Goal: Information Seeking & Learning: Check status

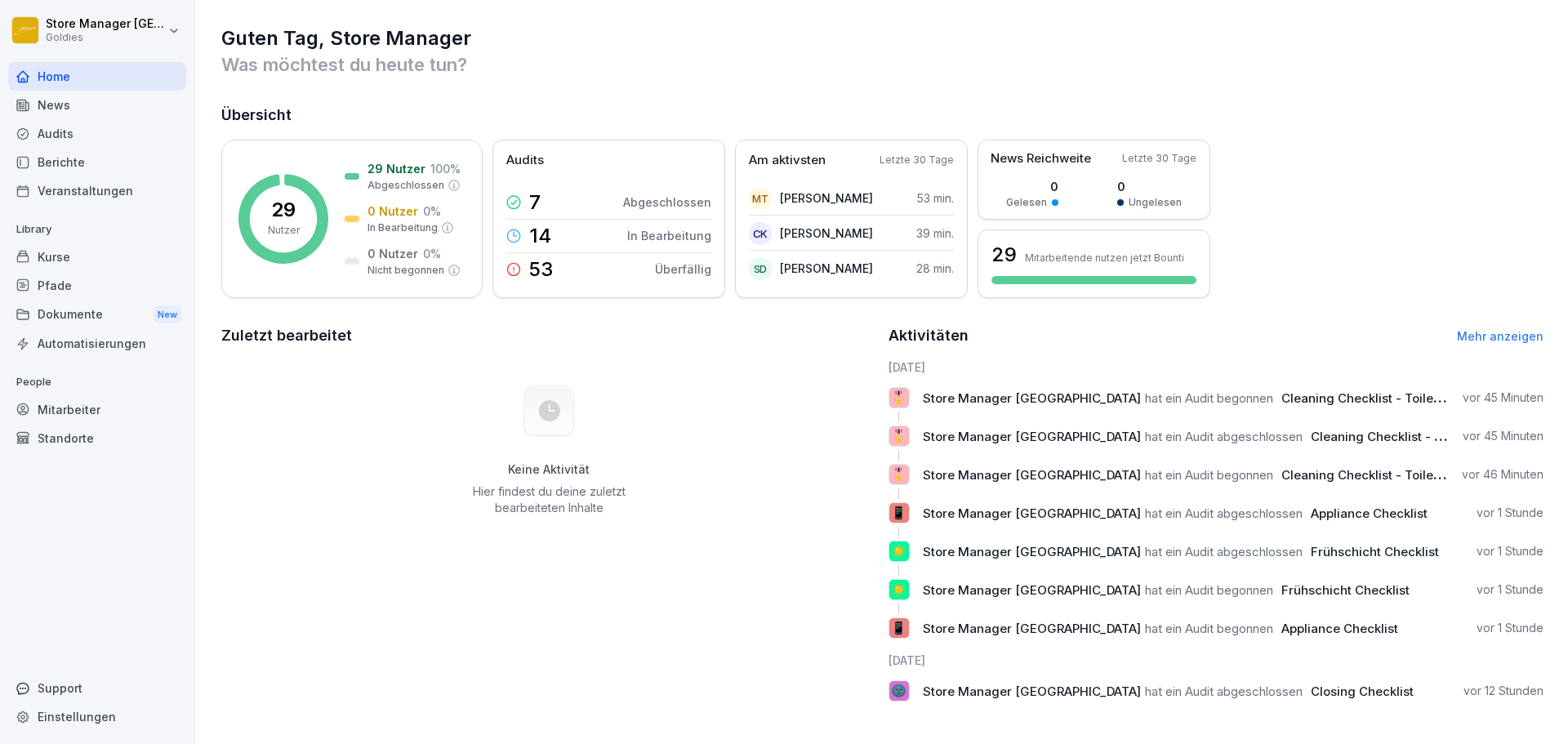
scroll to position [16, 0]
click at [430, 162] on p "100 %" at bounding box center [445, 168] width 30 height 17
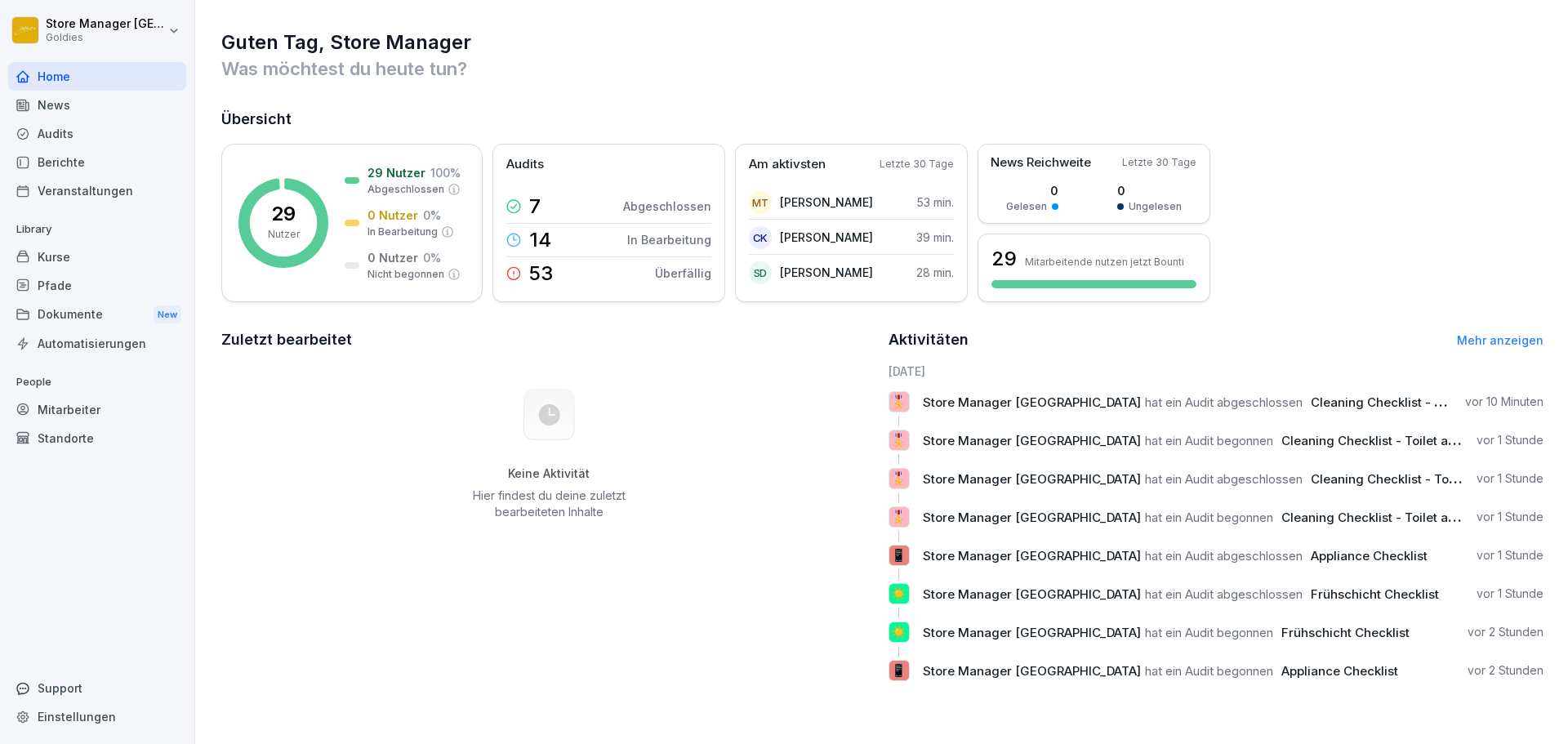
click at [58, 130] on div "Audits" at bounding box center [98, 134] width 178 height 29
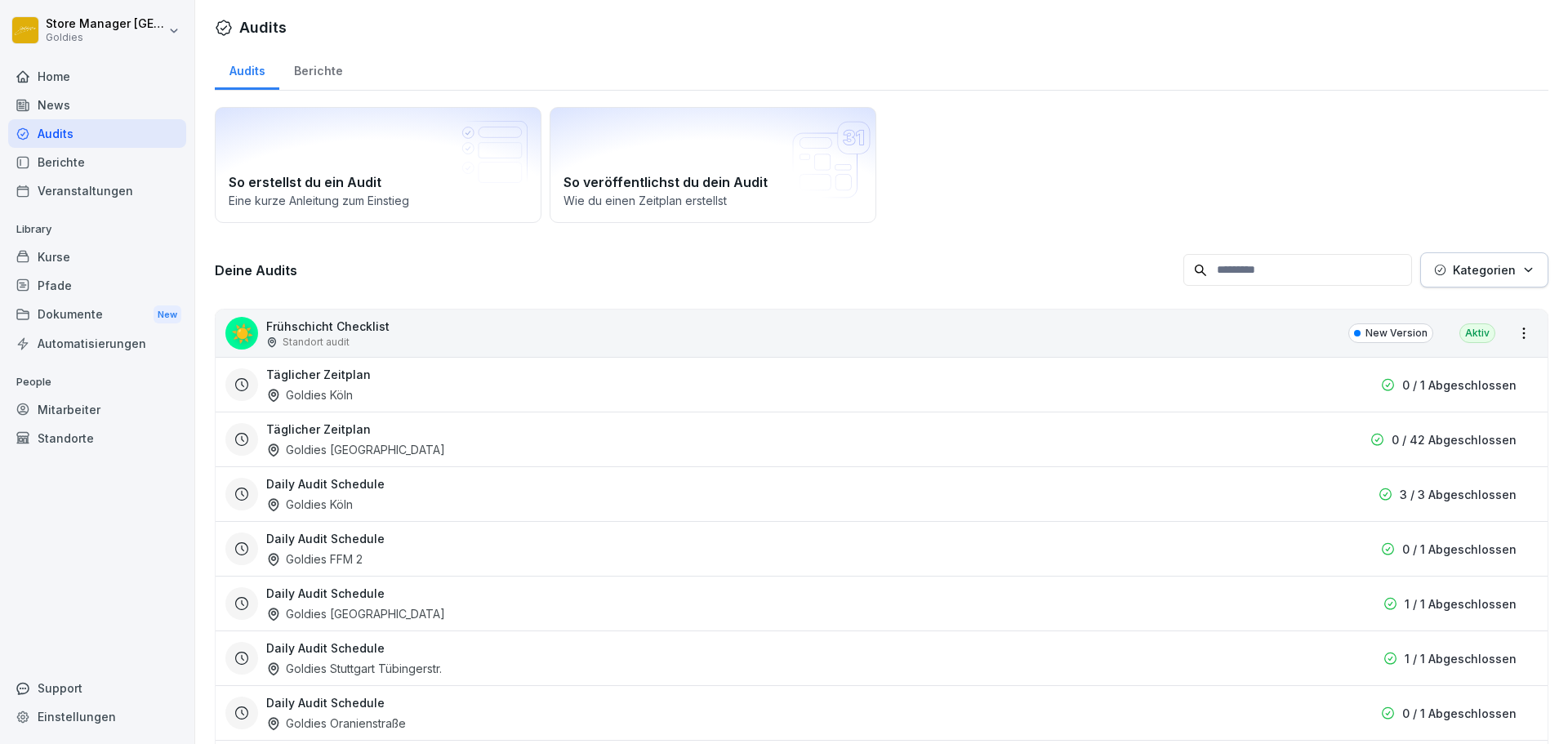
click at [307, 71] on div "Berichte" at bounding box center [318, 68] width 77 height 41
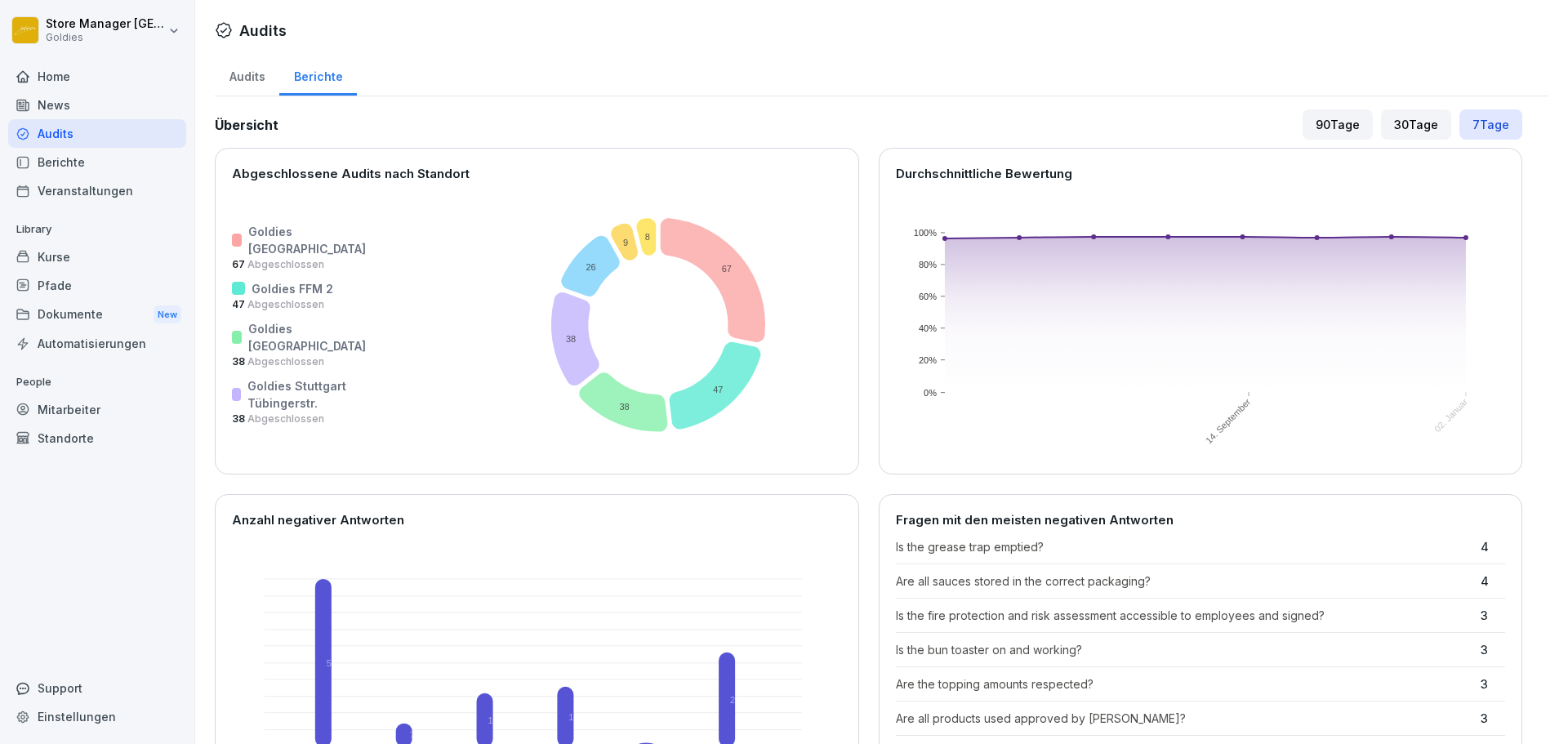
click at [260, 72] on div "Audits" at bounding box center [247, 74] width 65 height 41
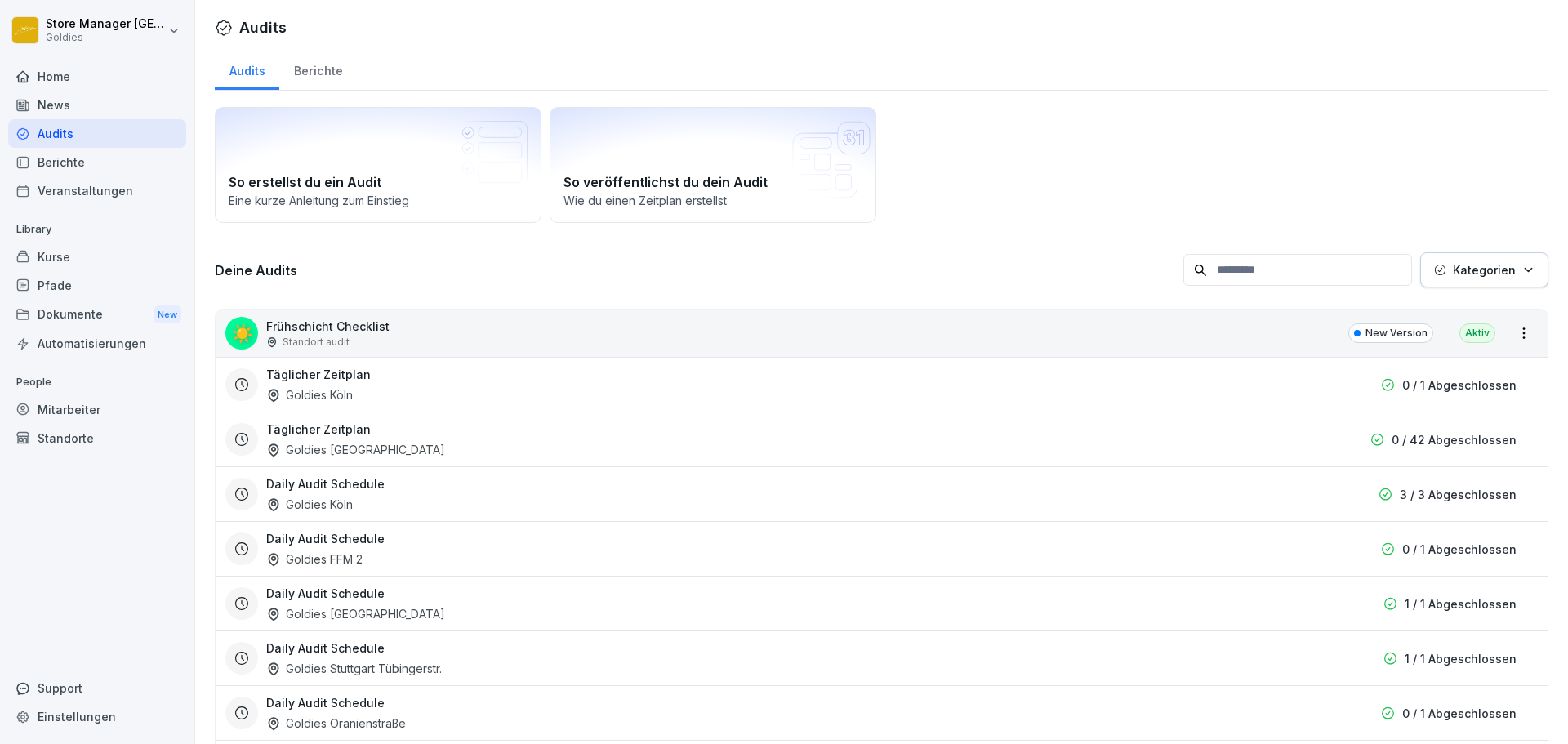
click at [310, 62] on div "Berichte" at bounding box center [318, 68] width 77 height 41
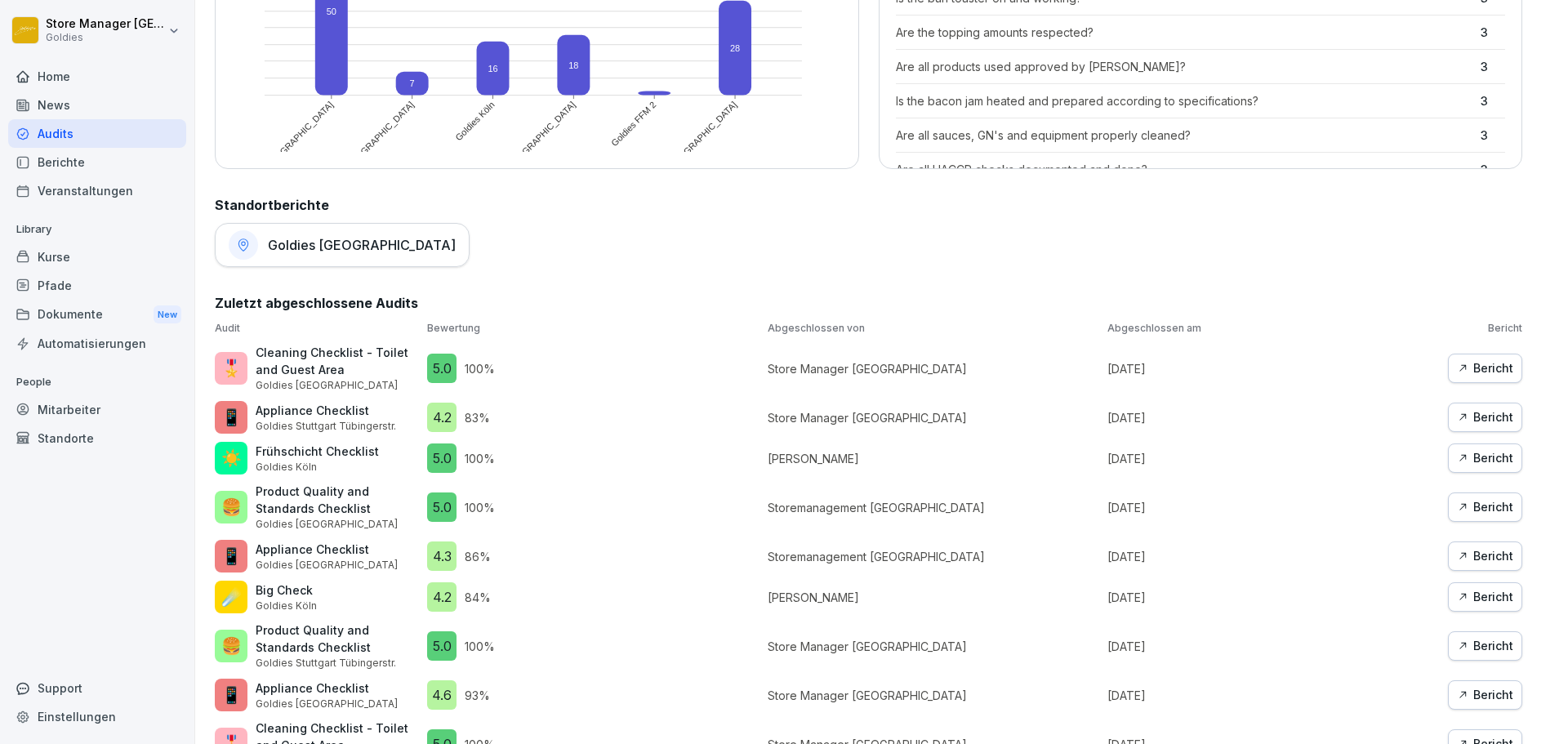
scroll to position [735, 0]
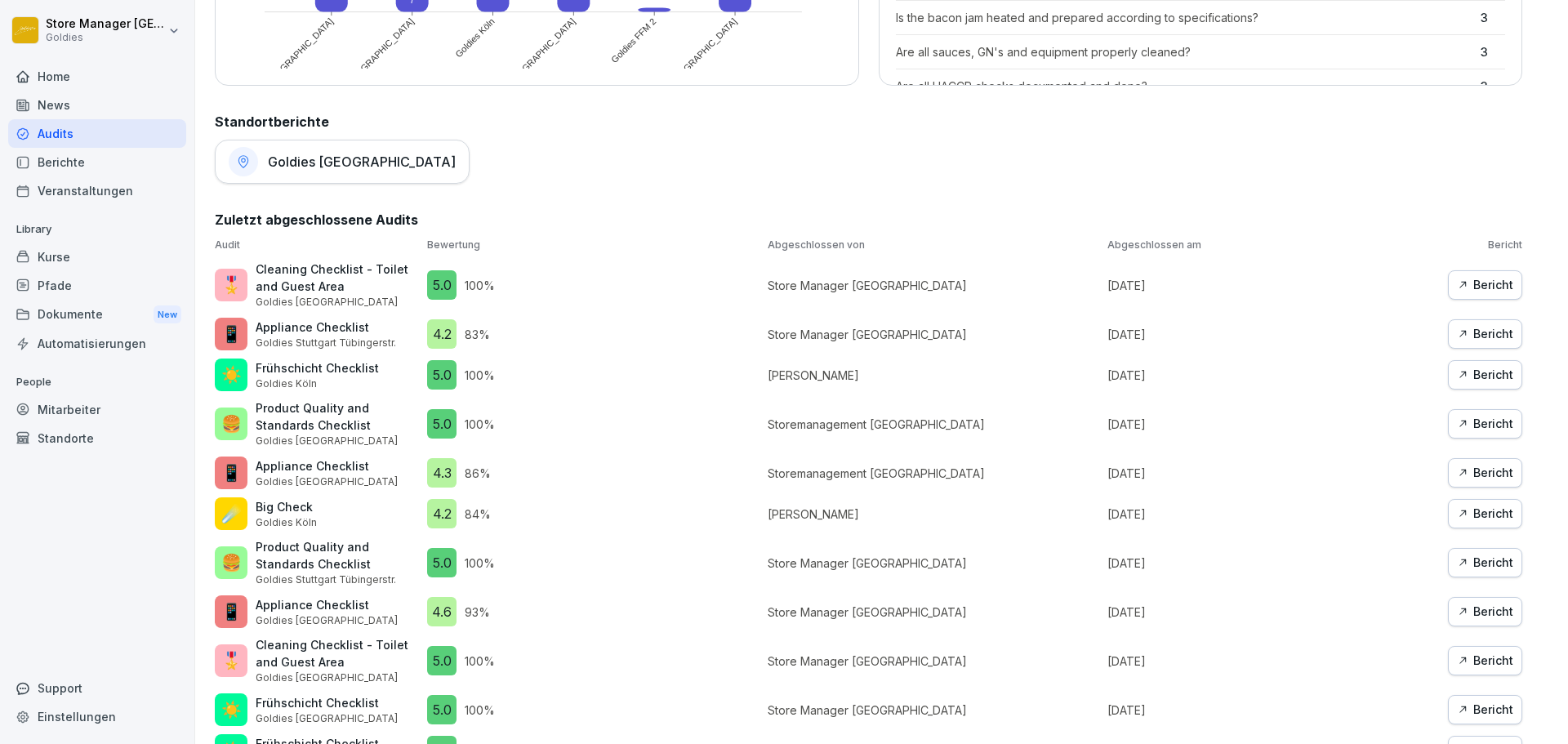
click at [1457, 510] on icon "button" at bounding box center [1463, 514] width 12 height 12
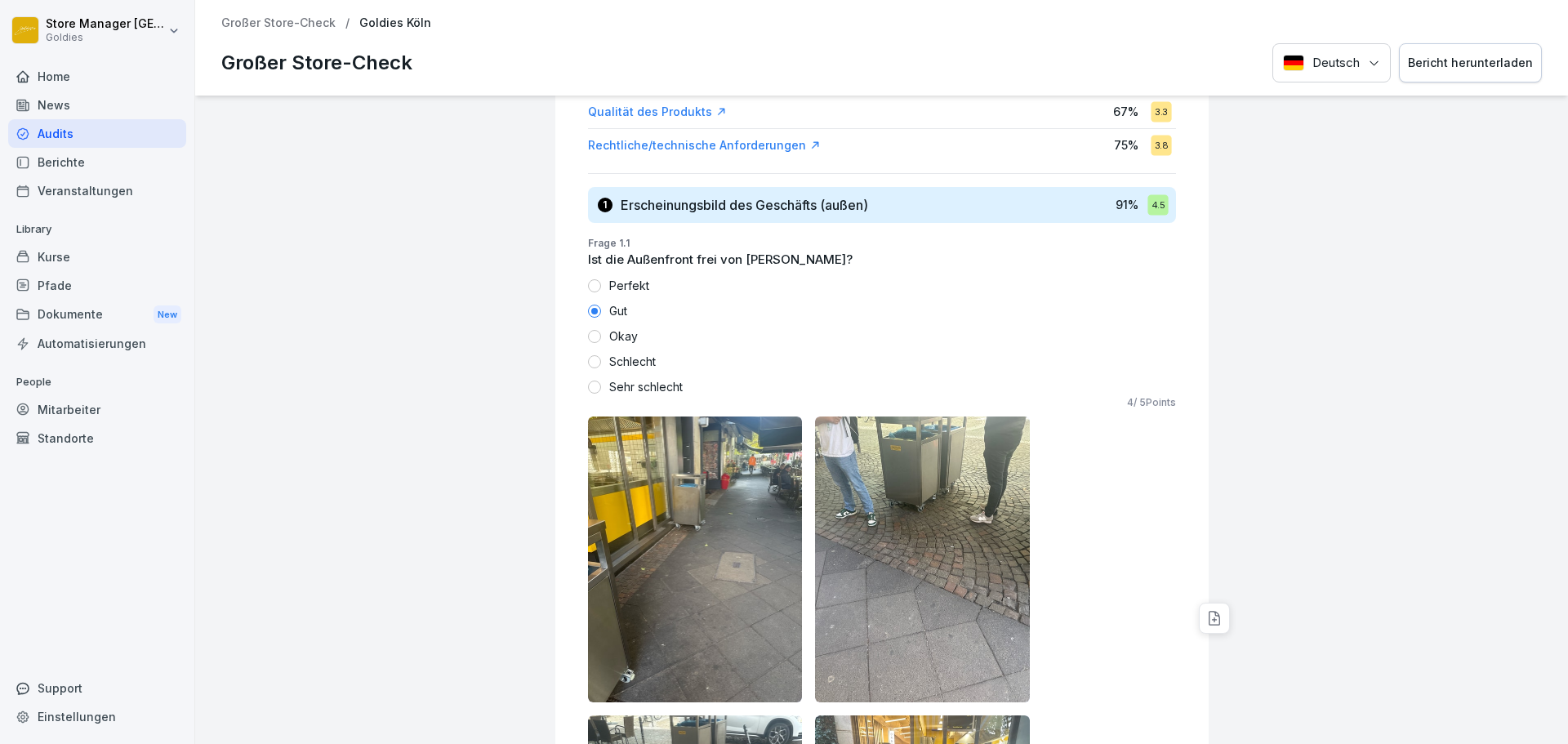
scroll to position [735, 0]
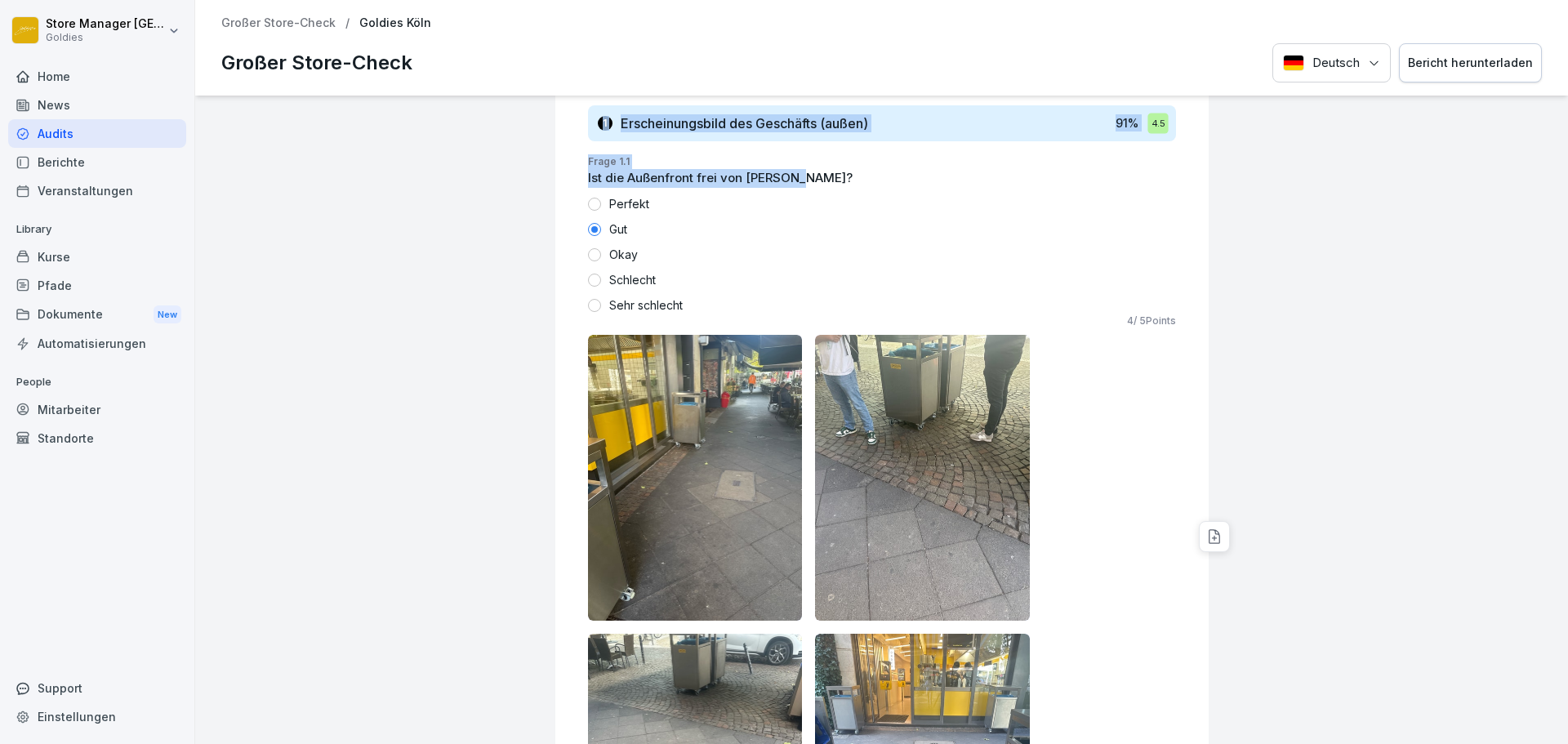
drag, startPoint x: 793, startPoint y: 179, endPoint x: 509, endPoint y: 178, distance: 284.0
click at [509, 178] on div "Goldies Köln Großer Store-Check 4.2 Bewertung: 84 % Bewertet von: Karolina Losk…" at bounding box center [881, 420] width 1373 height 648
click at [726, 175] on p "Ist die Außenfront frei von Schmutz?" at bounding box center [882, 178] width 588 height 19
drag, startPoint x: 793, startPoint y: 179, endPoint x: 583, endPoint y: 157, distance: 211.1
click at [580, 158] on div "Frage 1.1 Ist die Außenfront frei von Schmutz? Perfekt Gut Okay Schlecht Sehr s…" at bounding box center [888, 537] width 640 height 766
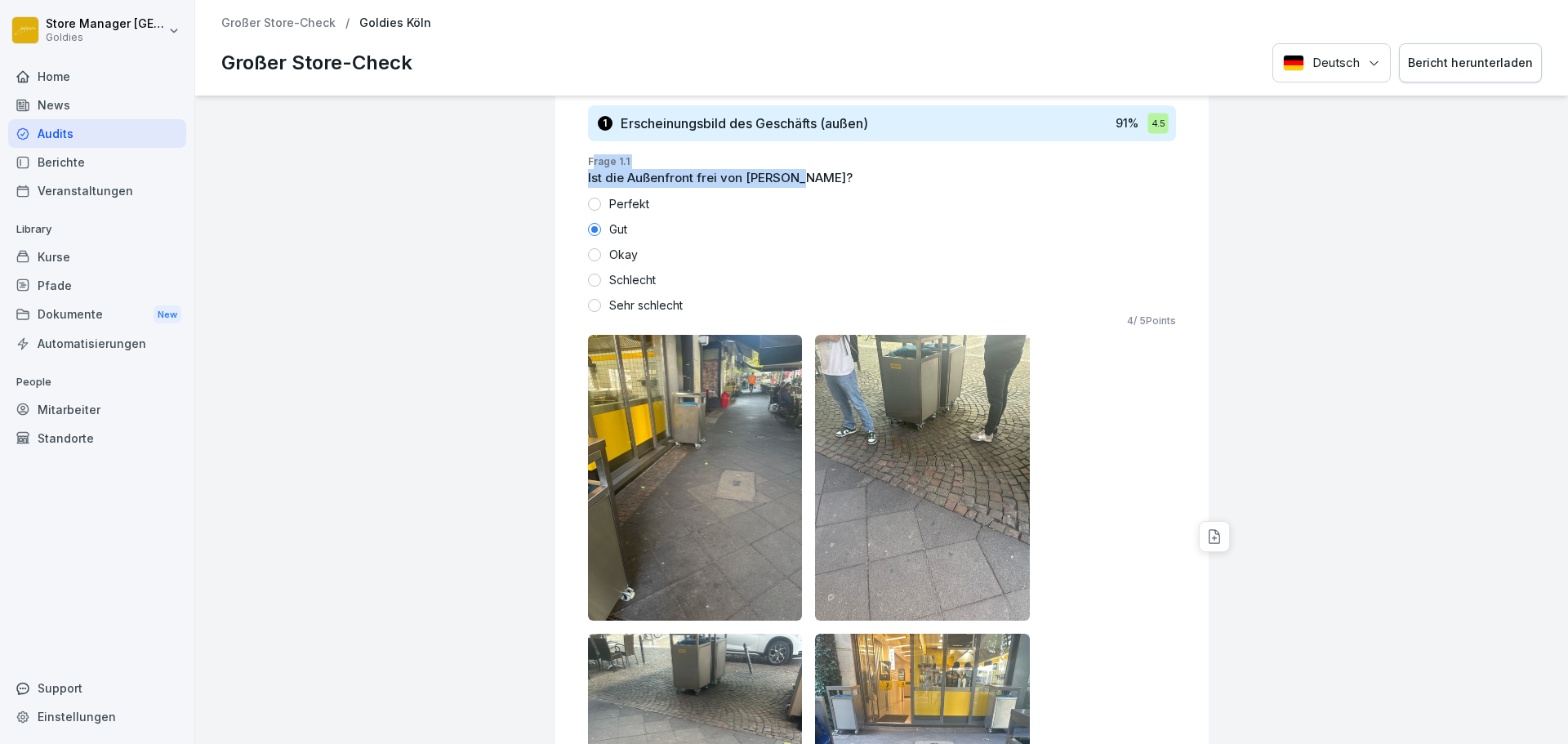
click at [632, 161] on p "Frage 1.1" at bounding box center [882, 161] width 588 height 14
click at [790, 173] on p "Ist die Außenfront frei von Schmutz?" at bounding box center [882, 178] width 588 height 19
drag, startPoint x: 790, startPoint y: 173, endPoint x: 569, endPoint y: 173, distance: 221.0
click at [569, 173] on div "Frage 1.1 Ist die Außenfront frei von Schmutz? Perfekt Gut Okay Schlecht Sehr s…" at bounding box center [888, 537] width 640 height 766
click at [656, 189] on div "Ist die Außenfront frei von Schmutz? Perfekt Gut Okay Schlecht Sehr schlecht" at bounding box center [882, 242] width 588 height 146
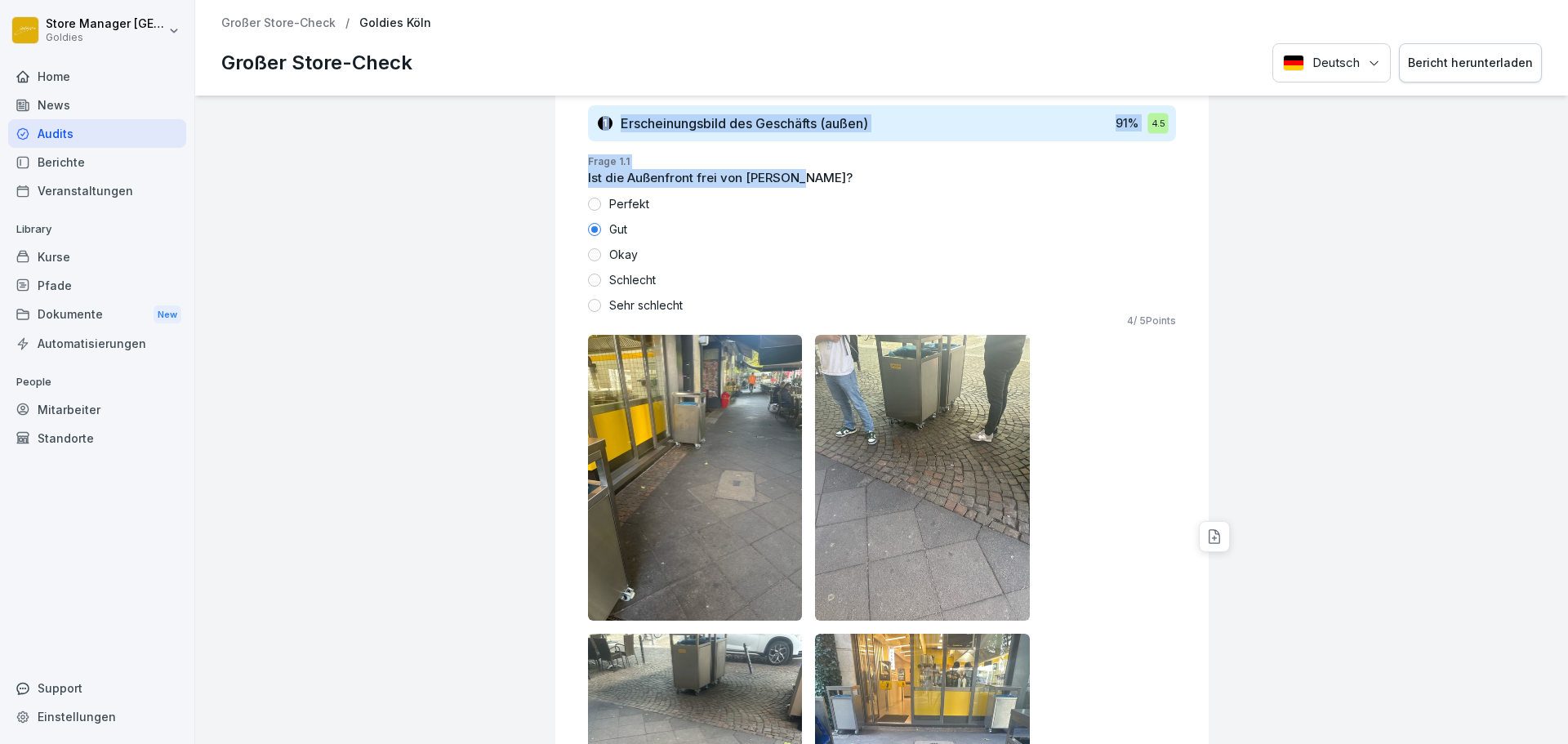
drag, startPoint x: 798, startPoint y: 176, endPoint x: 588, endPoint y: 142, distance: 212.7
click at [758, 178] on p "Ist die Außenfront frei von Schmutz?" at bounding box center [882, 178] width 588 height 19
drag, startPoint x: 795, startPoint y: 179, endPoint x: 580, endPoint y: 146, distance: 217.5
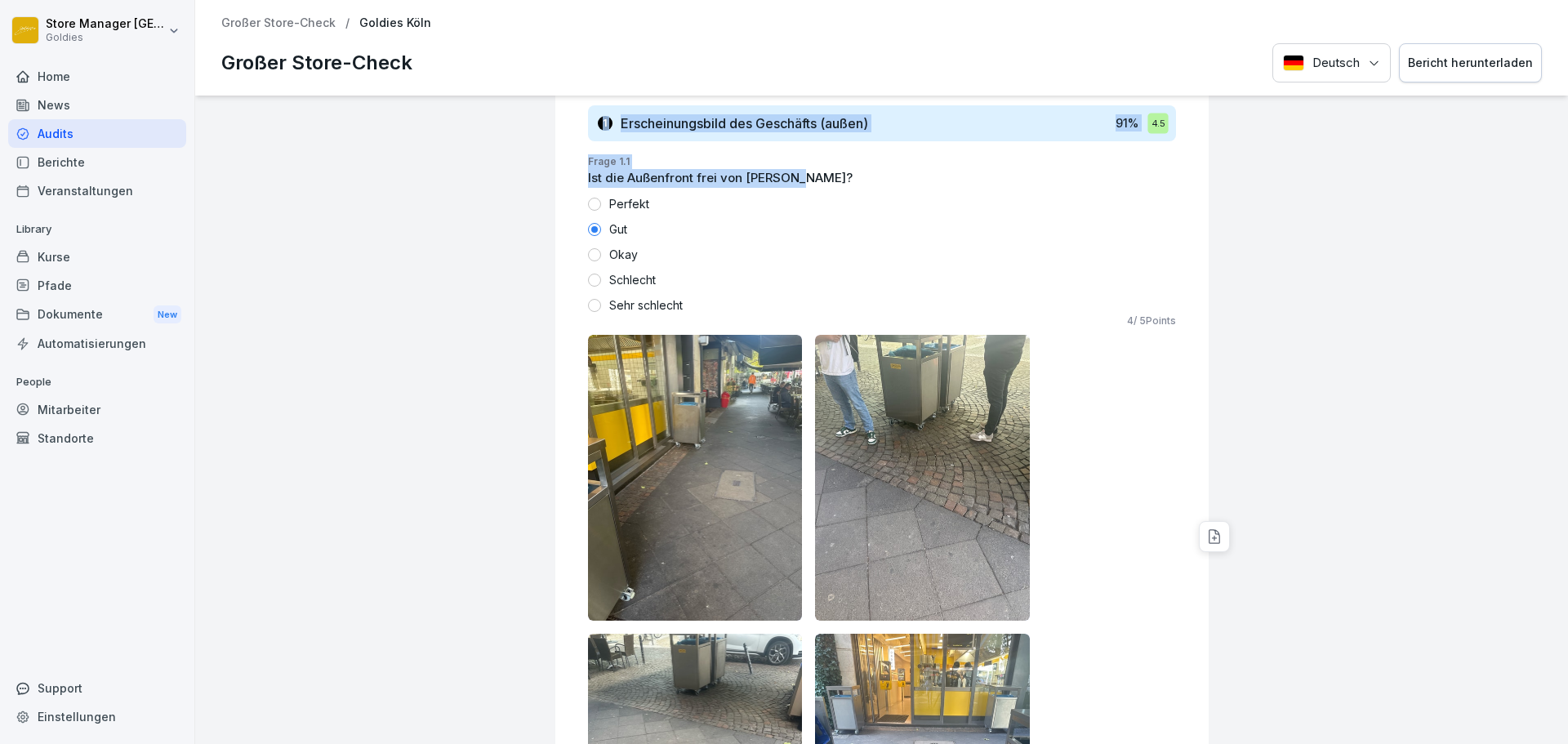
click at [748, 175] on p "Ist die Außenfront frei von Schmutz?" at bounding box center [882, 178] width 588 height 19
click at [792, 176] on p "Ist die Außenfront frei von Schmutz?" at bounding box center [882, 178] width 588 height 19
click at [793, 178] on p "Ist die Außenfront frei von Schmutz?" at bounding box center [882, 178] width 588 height 19
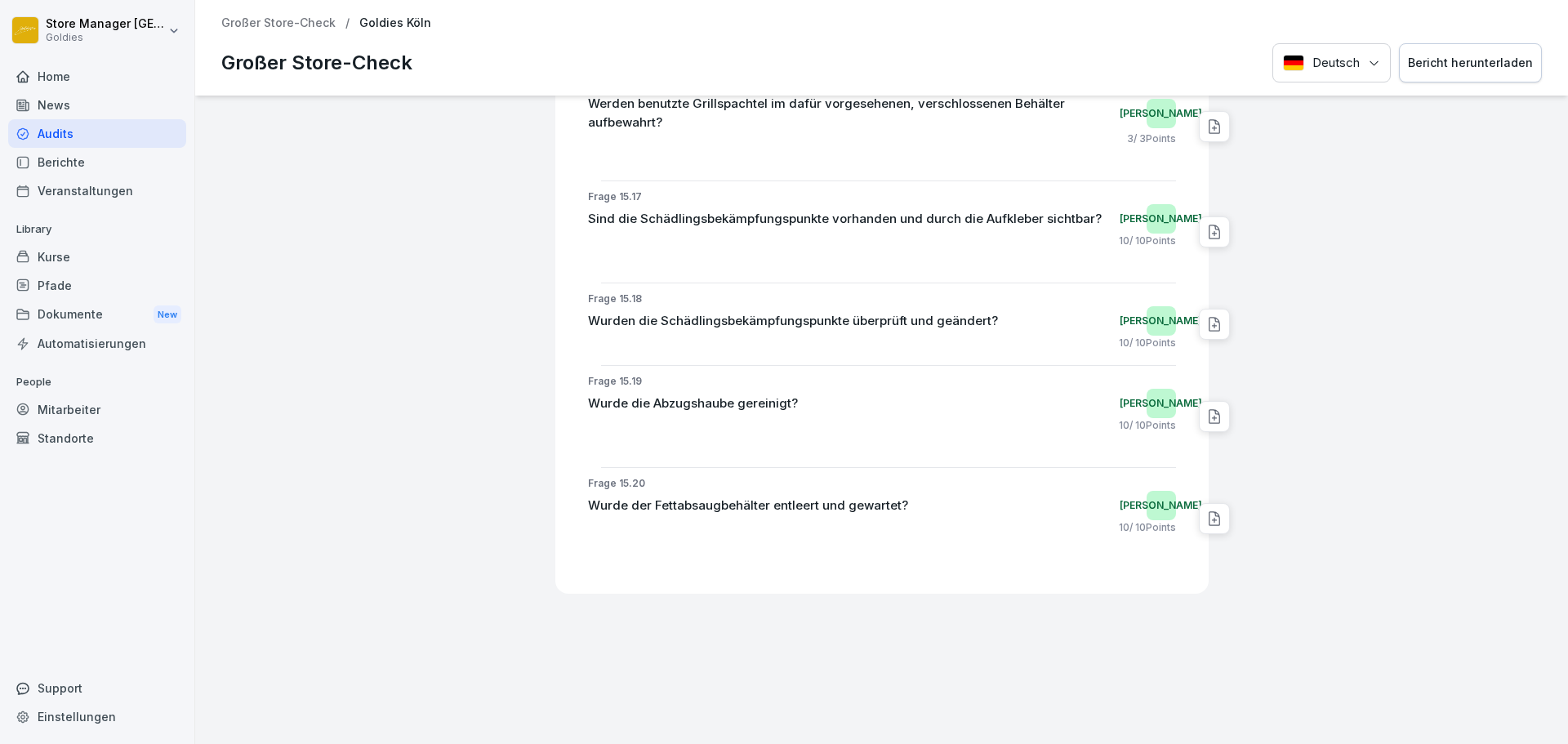
scroll to position [55760, 0]
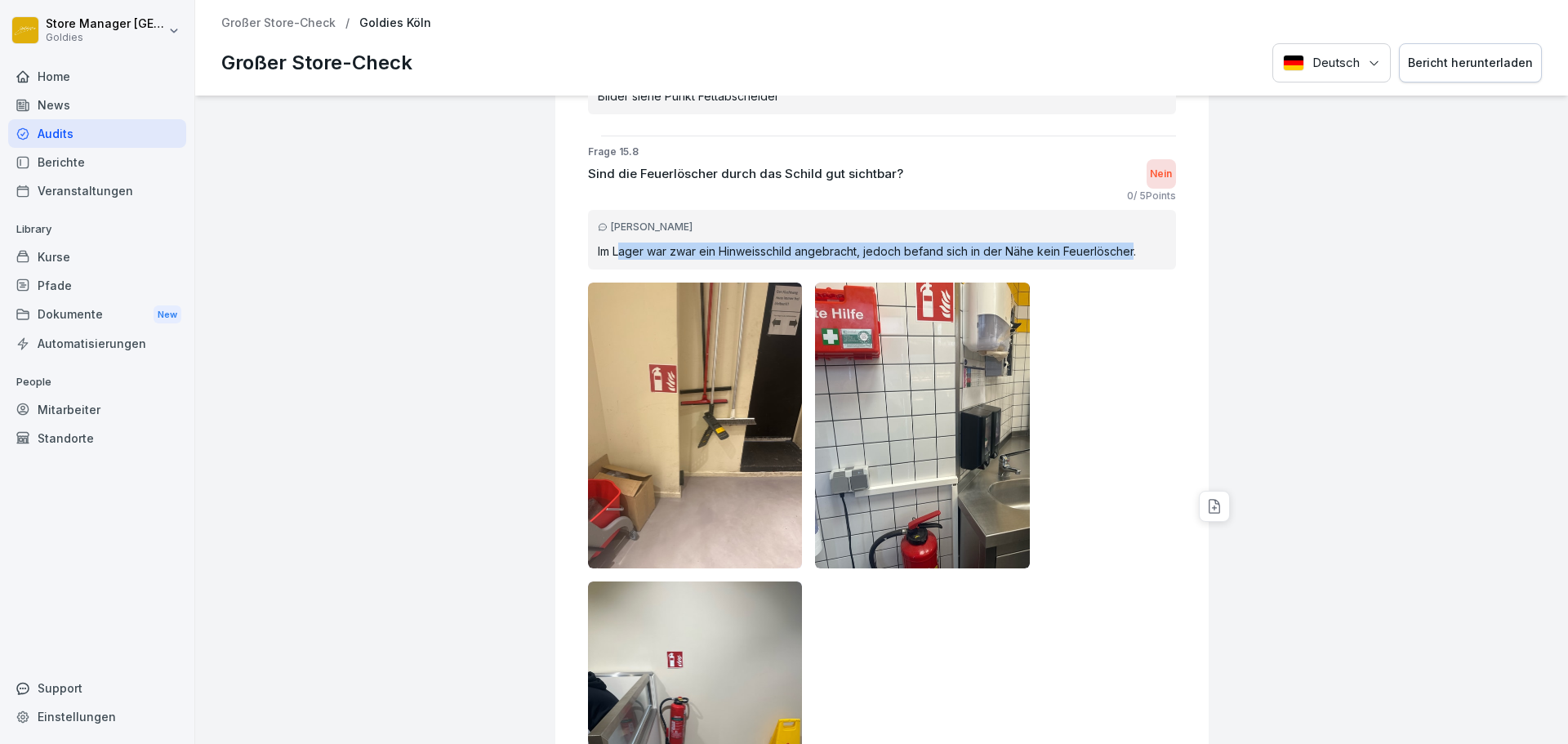
drag, startPoint x: 1122, startPoint y: 235, endPoint x: 624, endPoint y: 234, distance: 498.0
click at [599, 242] on p "Im Lager war zwar ein Hinweisschild angebracht, jedoch befand sich in der Nähe …" at bounding box center [881, 251] width 568 height 17
click at [683, 242] on p "Im Lager war zwar ein Hinweisschild angebracht, jedoch befand sich in der Nähe …" at bounding box center [881, 251] width 568 height 17
drag, startPoint x: 585, startPoint y: 234, endPoint x: 1146, endPoint y: 230, distance: 561.0
click at [1145, 242] on p "Im Lager war zwar ein Hinweisschild angebracht, jedoch befand sich in der Nähe …" at bounding box center [881, 251] width 568 height 17
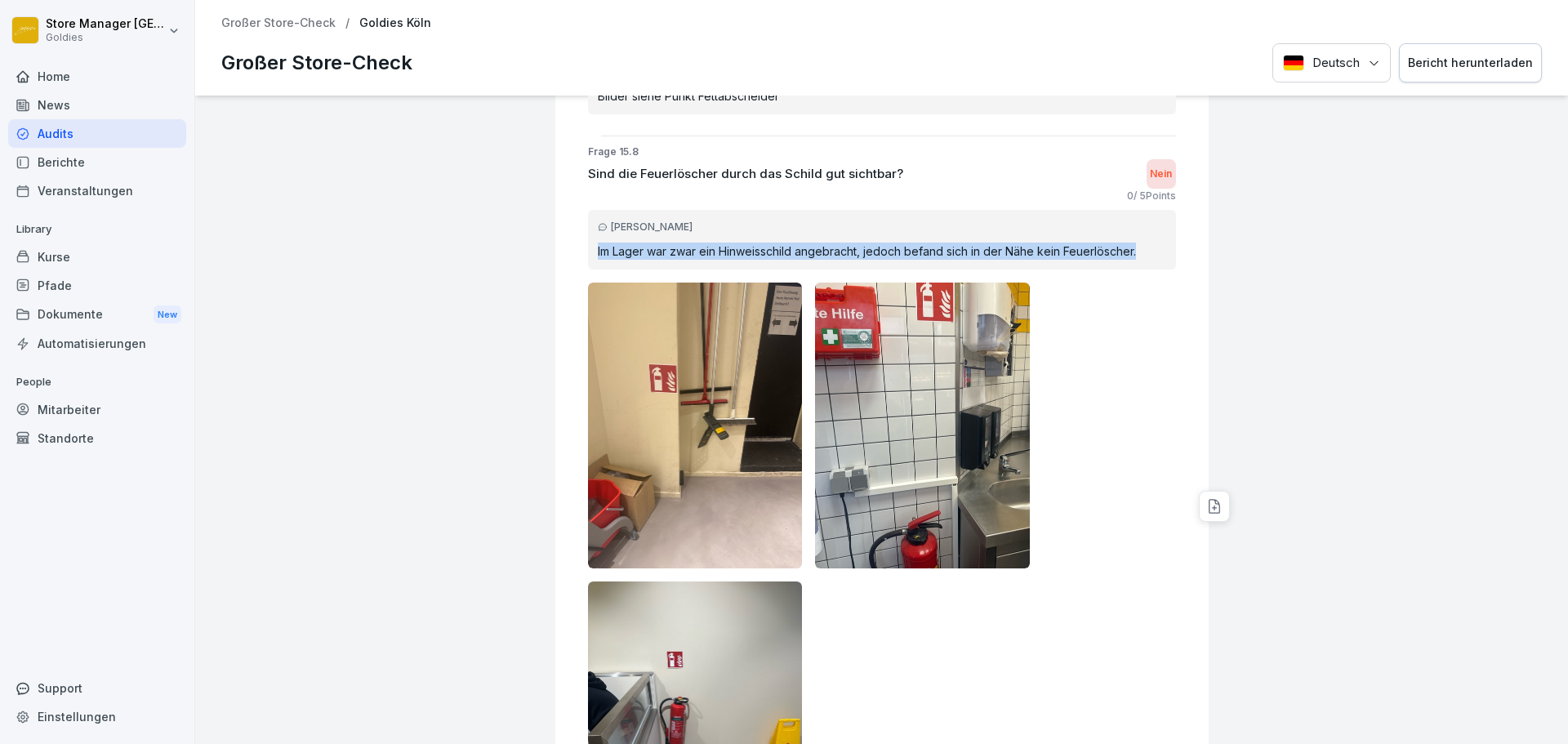
click at [1124, 242] on p "Im Lager war zwar ein Hinweisschild angebracht, jedoch befand sich in der Nähe …" at bounding box center [881, 251] width 568 height 17
drag, startPoint x: 1125, startPoint y: 233, endPoint x: 704, endPoint y: 231, distance: 421.0
click at [685, 242] on p "Im Lager war zwar ein Hinweisschild angebracht, jedoch befand sich in der Nähe …" at bounding box center [881, 251] width 568 height 17
click at [704, 242] on p "Im Lager war zwar ein Hinweisschild angebracht, jedoch befand sich in der Nähe …" at bounding box center [881, 251] width 568 height 17
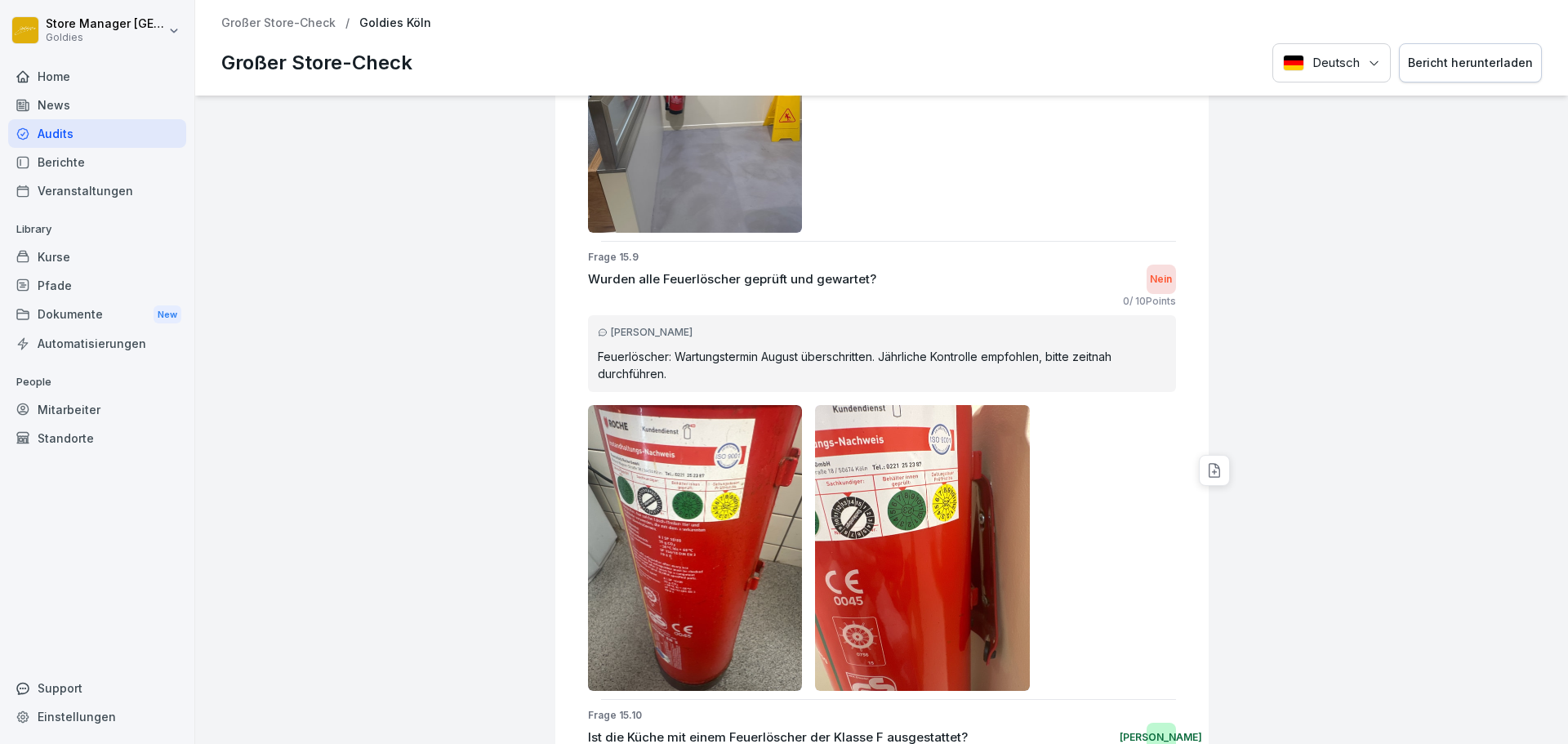
scroll to position [56495, 0]
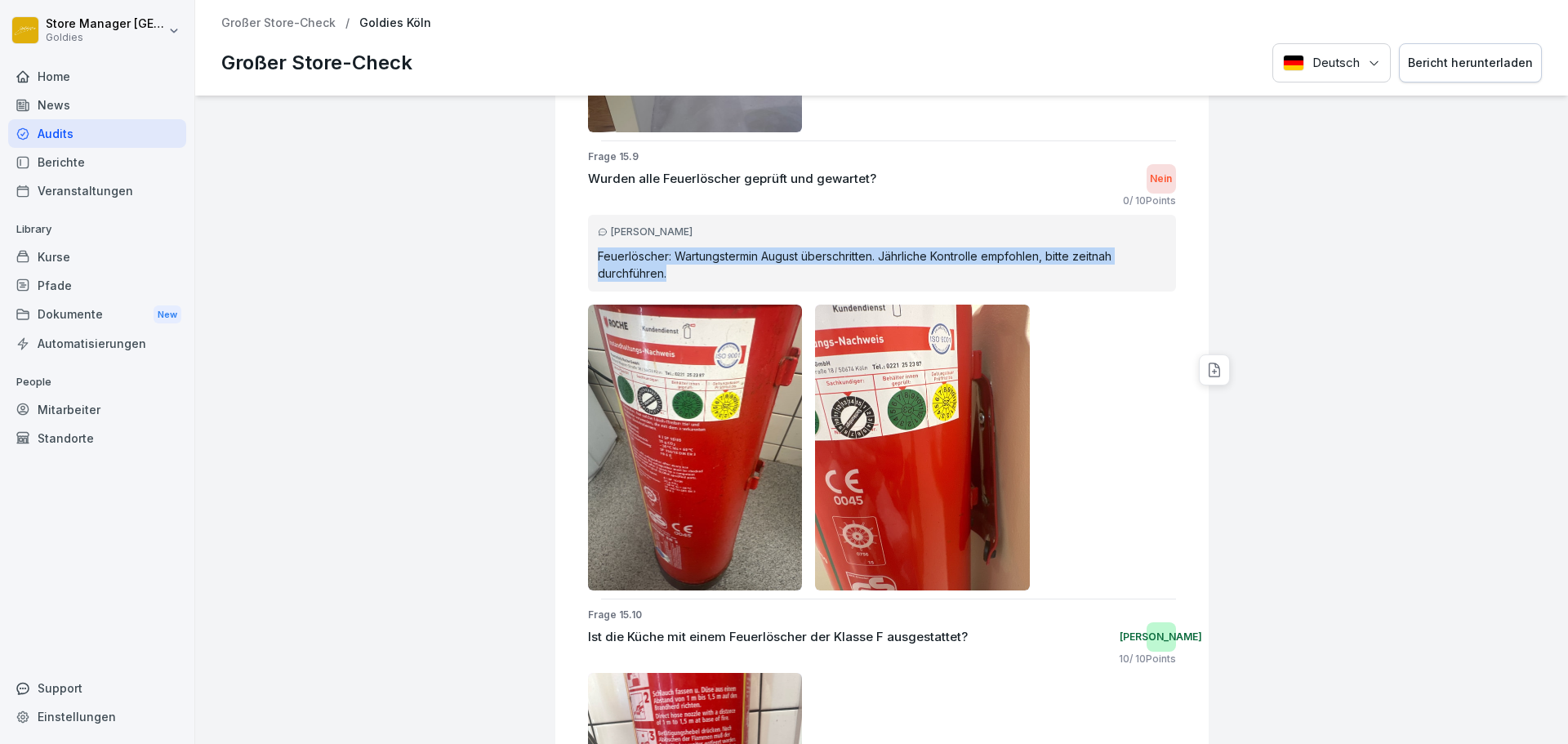
drag, startPoint x: 632, startPoint y: 255, endPoint x: 566, endPoint y: 235, distance: 69.0
click at [568, 235] on div "Frage 15.9 Wurden alle Feuerlöscher geprüft und gewartet? Nein 0 / 10 Points Ka…" at bounding box center [888, 370] width 640 height 441
click at [706, 223] on div "Karolina Loska Feuerlöscher: Wartungstermin August überschritten. Jährliche Kon…" at bounding box center [882, 252] width 588 height 77
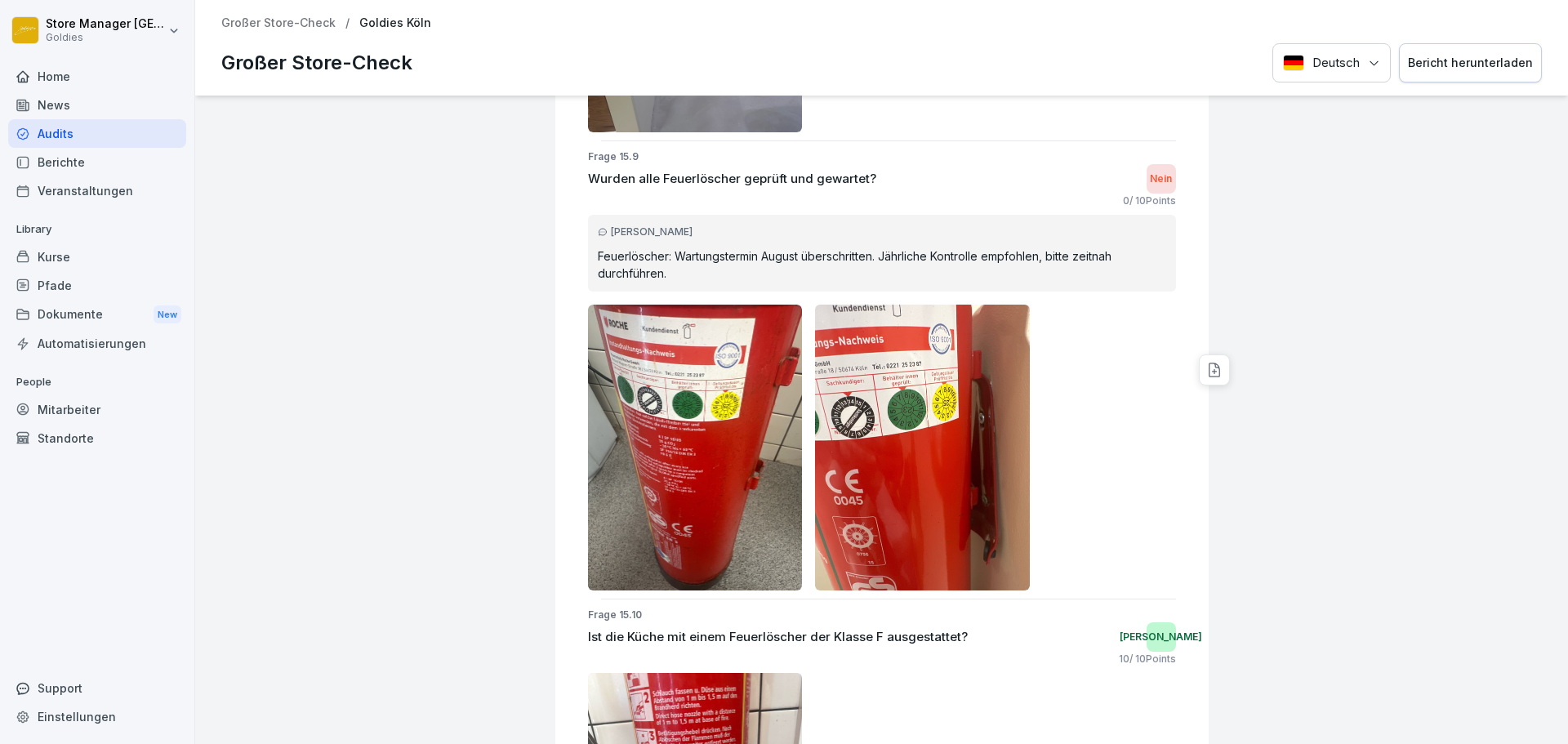
drag, startPoint x: 755, startPoint y: 252, endPoint x: 516, endPoint y: 229, distance: 240.1
click at [511, 235] on div "Goldies Köln Großer Store-Check 4.2 Bewertung: 84 % Bewertet von: Karolina Losk…" at bounding box center [881, 420] width 1373 height 648
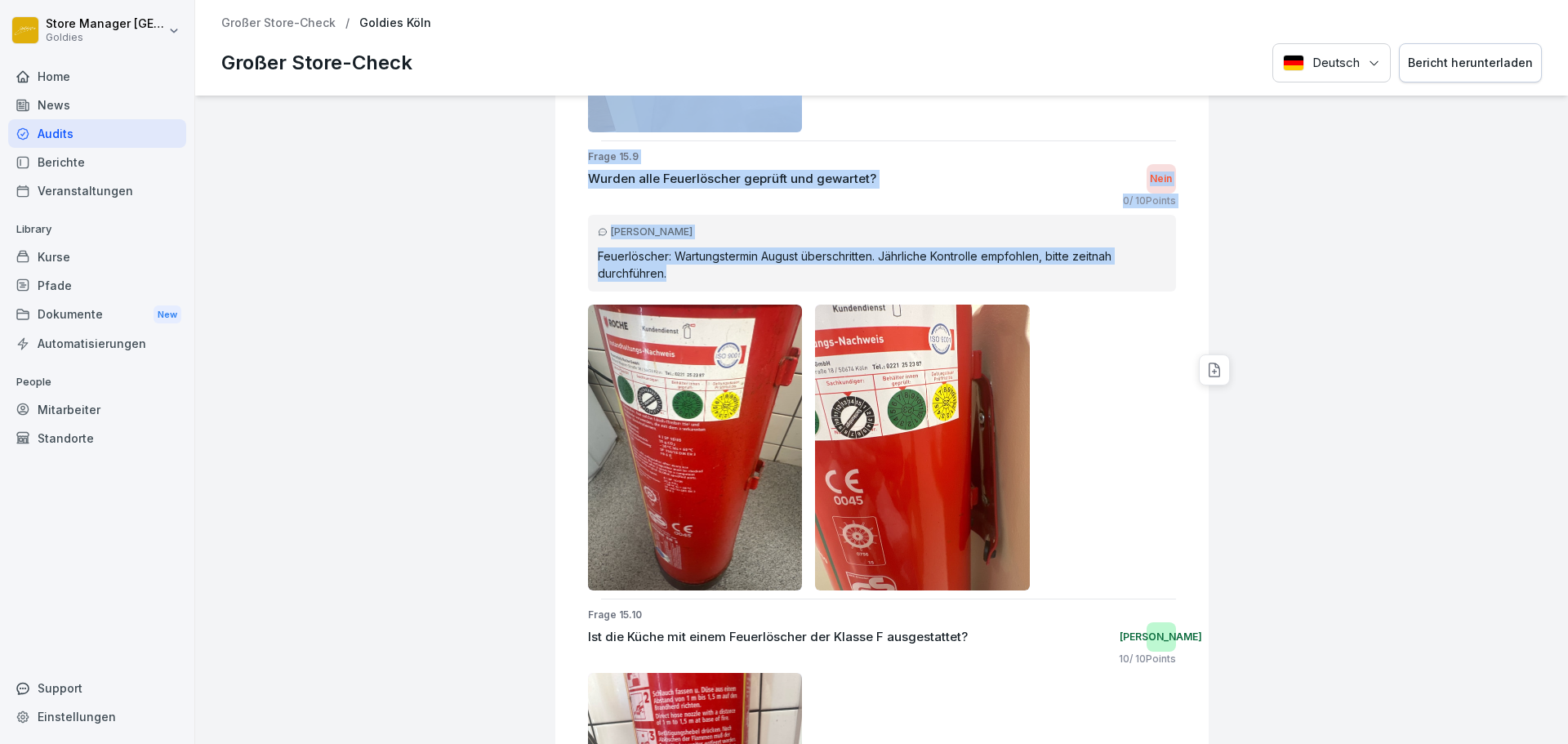
click at [764, 228] on div "Karolina Loska Feuerlöscher: Wartungstermin August überschritten. Jährliche Kon…" at bounding box center [882, 252] width 588 height 77
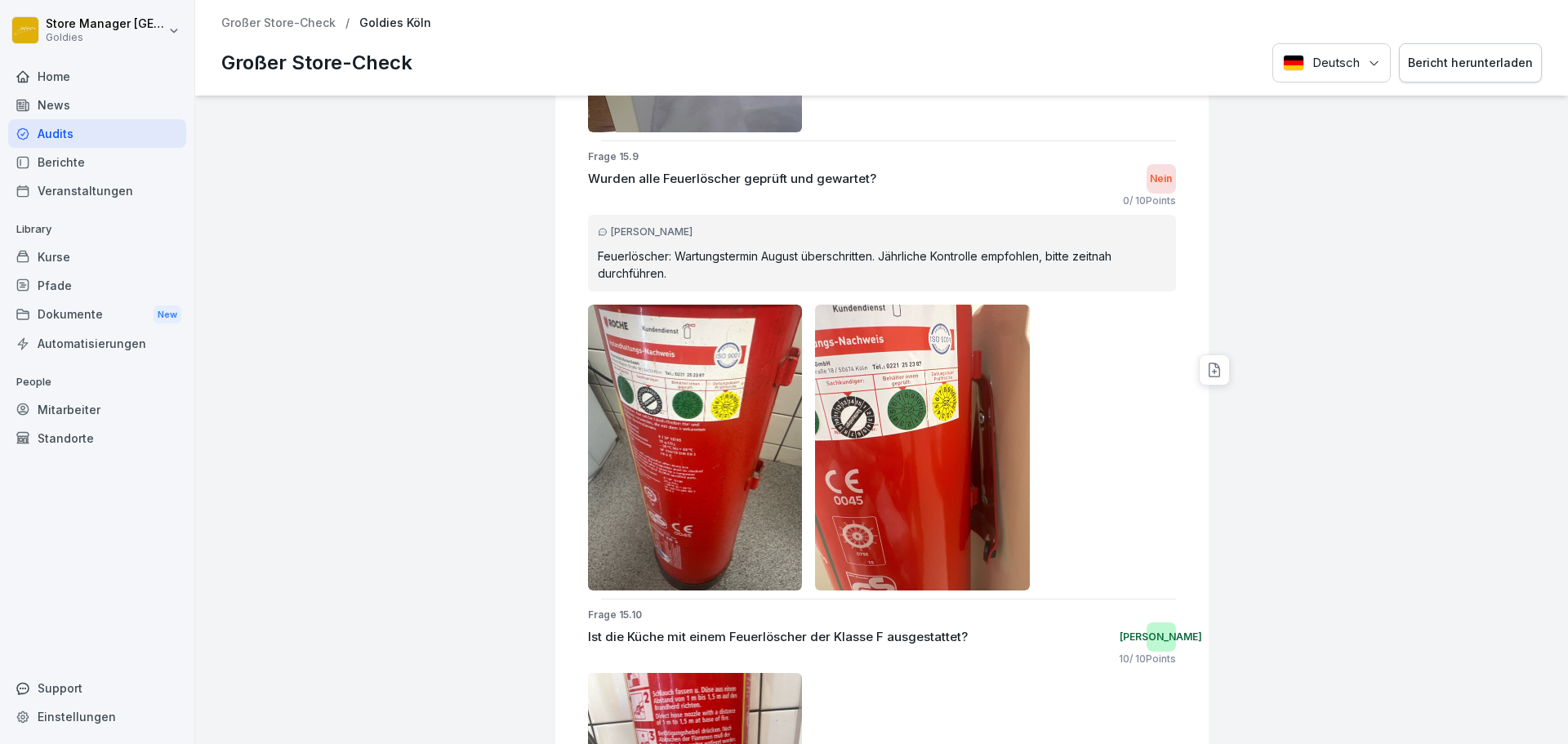
click at [686, 258] on p "Feuerlöscher: Wartungstermin August überschritten. Jährliche Kontrolle empfohle…" at bounding box center [881, 264] width 568 height 35
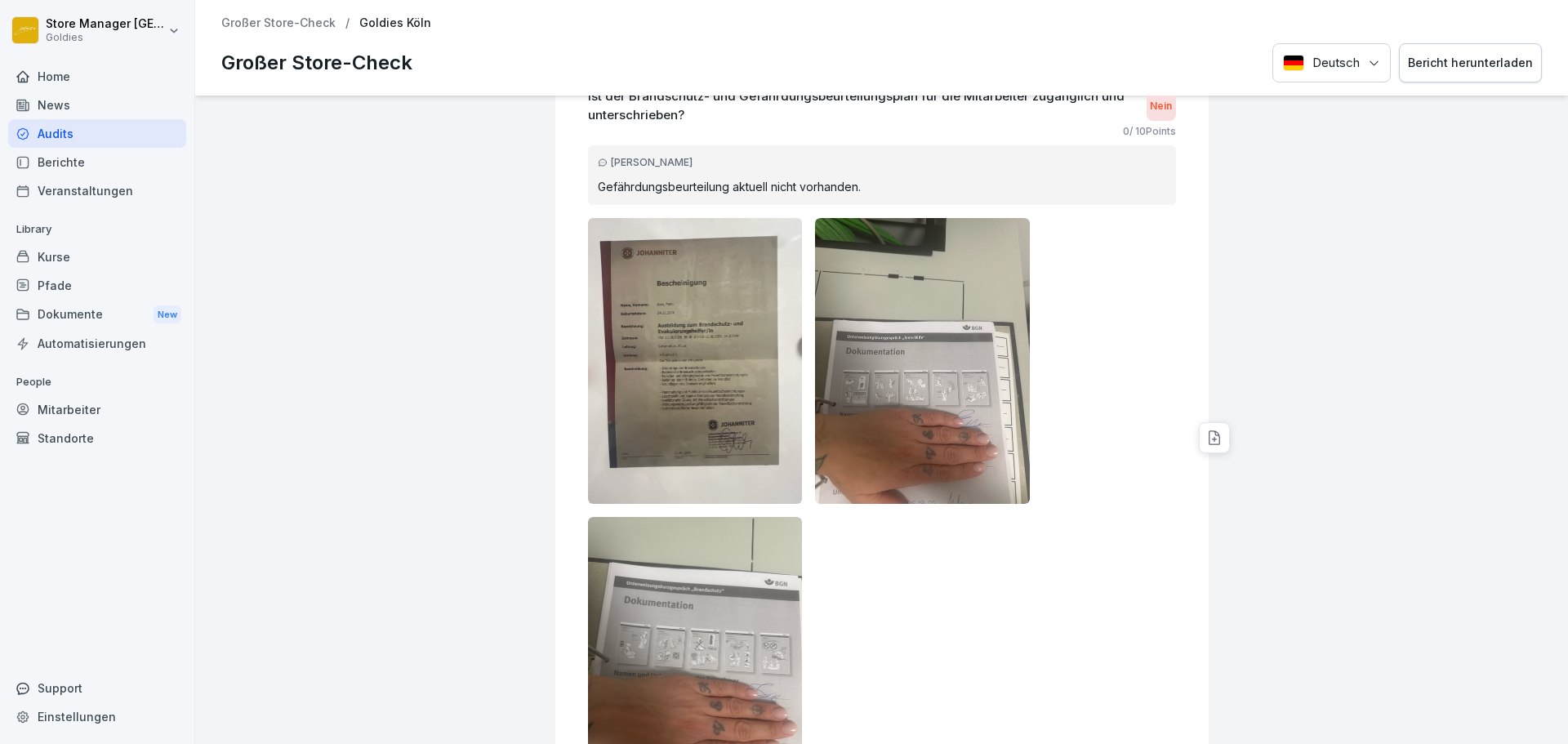
scroll to position [57312, 0]
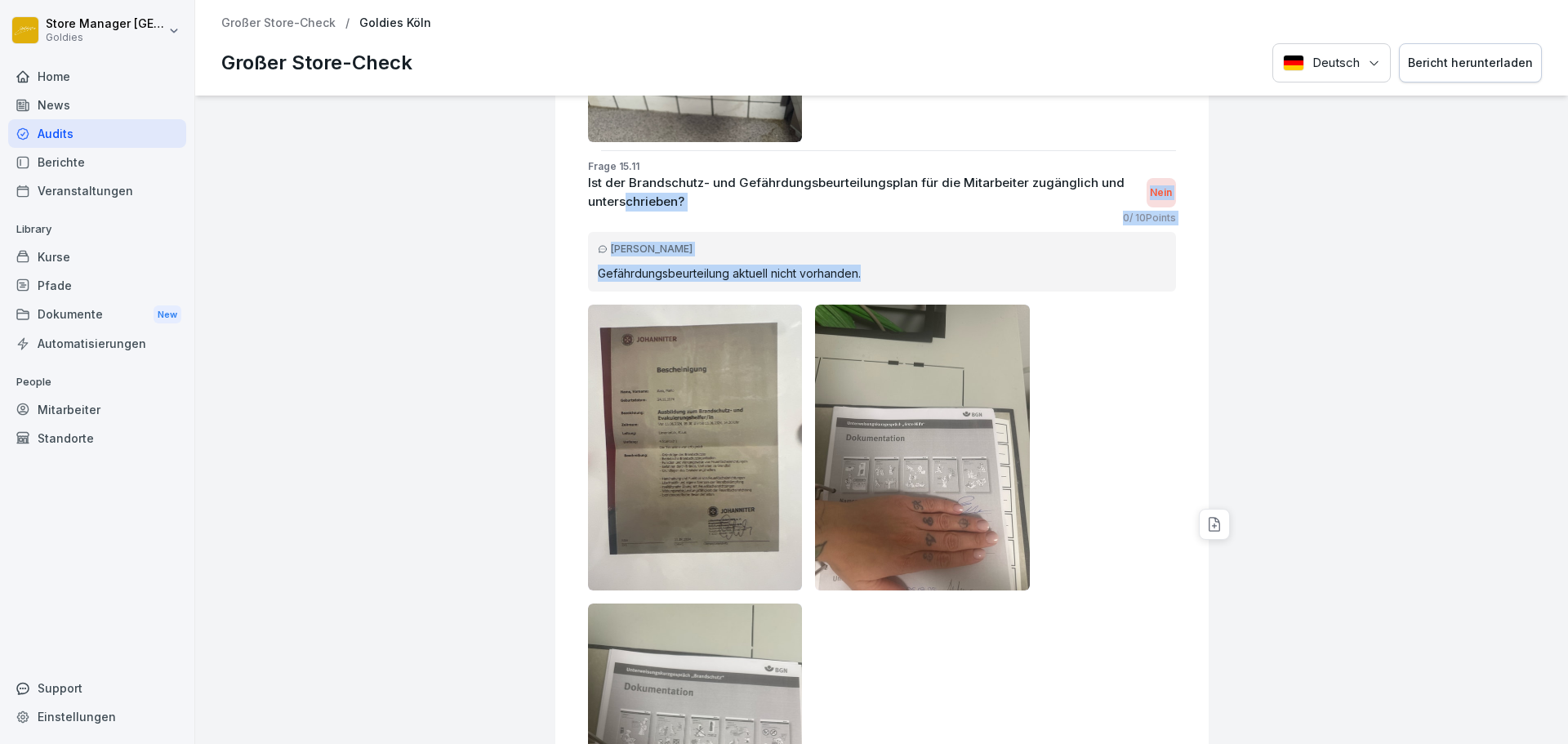
drag, startPoint x: 852, startPoint y: 257, endPoint x: 610, endPoint y: 186, distance: 252.2
click at [610, 186] on div "Frage 15.11 Ist der Brandschutz- und Gefährdungsbeurteilungsplan für die Mitarb…" at bounding box center [888, 524] width 640 height 731
click at [827, 242] on div "Karolina Loska" at bounding box center [881, 248] width 568 height 14
drag, startPoint x: 848, startPoint y: 256, endPoint x: 765, endPoint y: 252, distance: 83.1
click at [522, 216] on div "Goldies Köln Großer Store-Check 4.2 Bewertung: 84 % Bewertet von: Karolina Losk…" at bounding box center [881, 420] width 1373 height 648
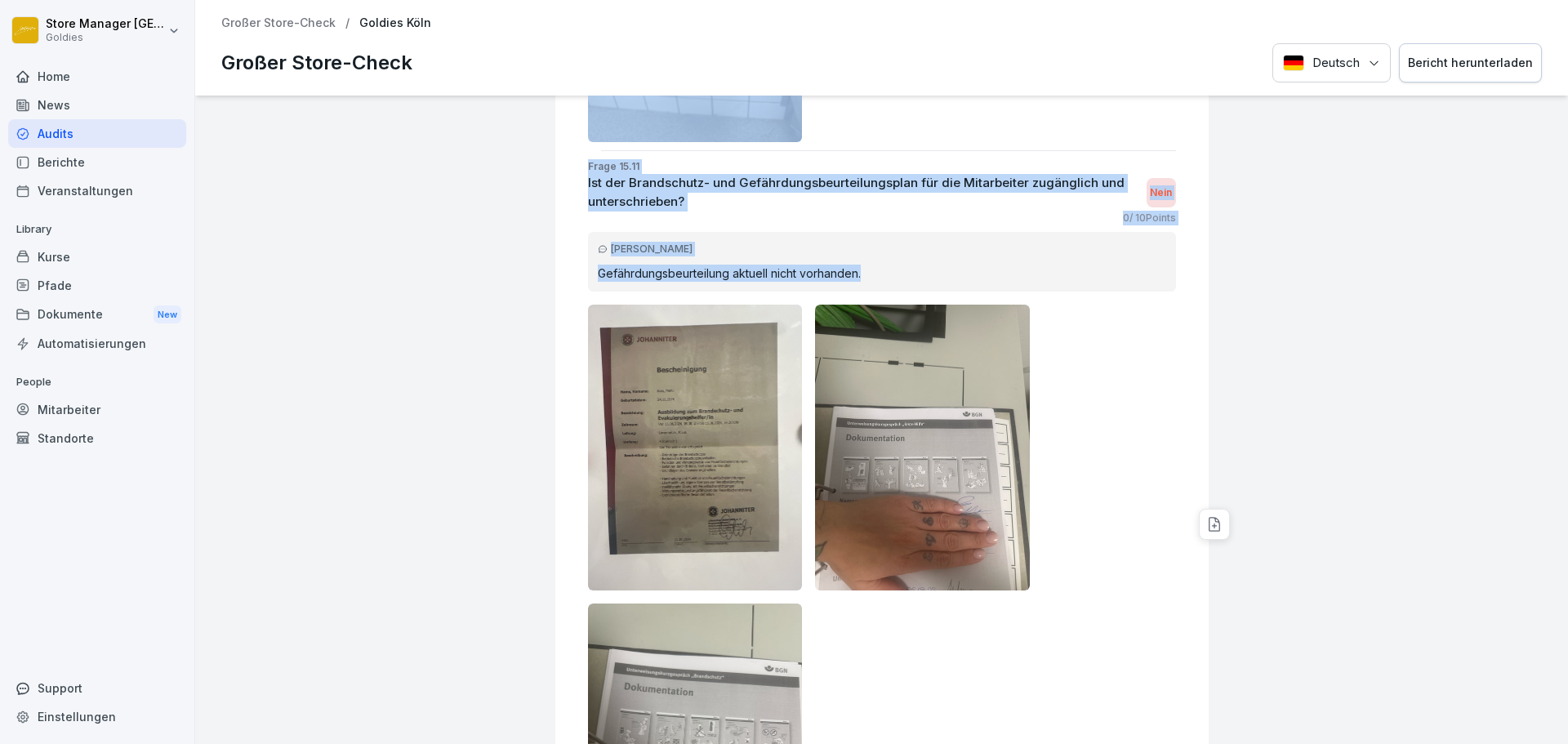
click at [783, 264] on p "Gefährdungsbeurteilung aktuell nicht vorhanden." at bounding box center [881, 273] width 568 height 17
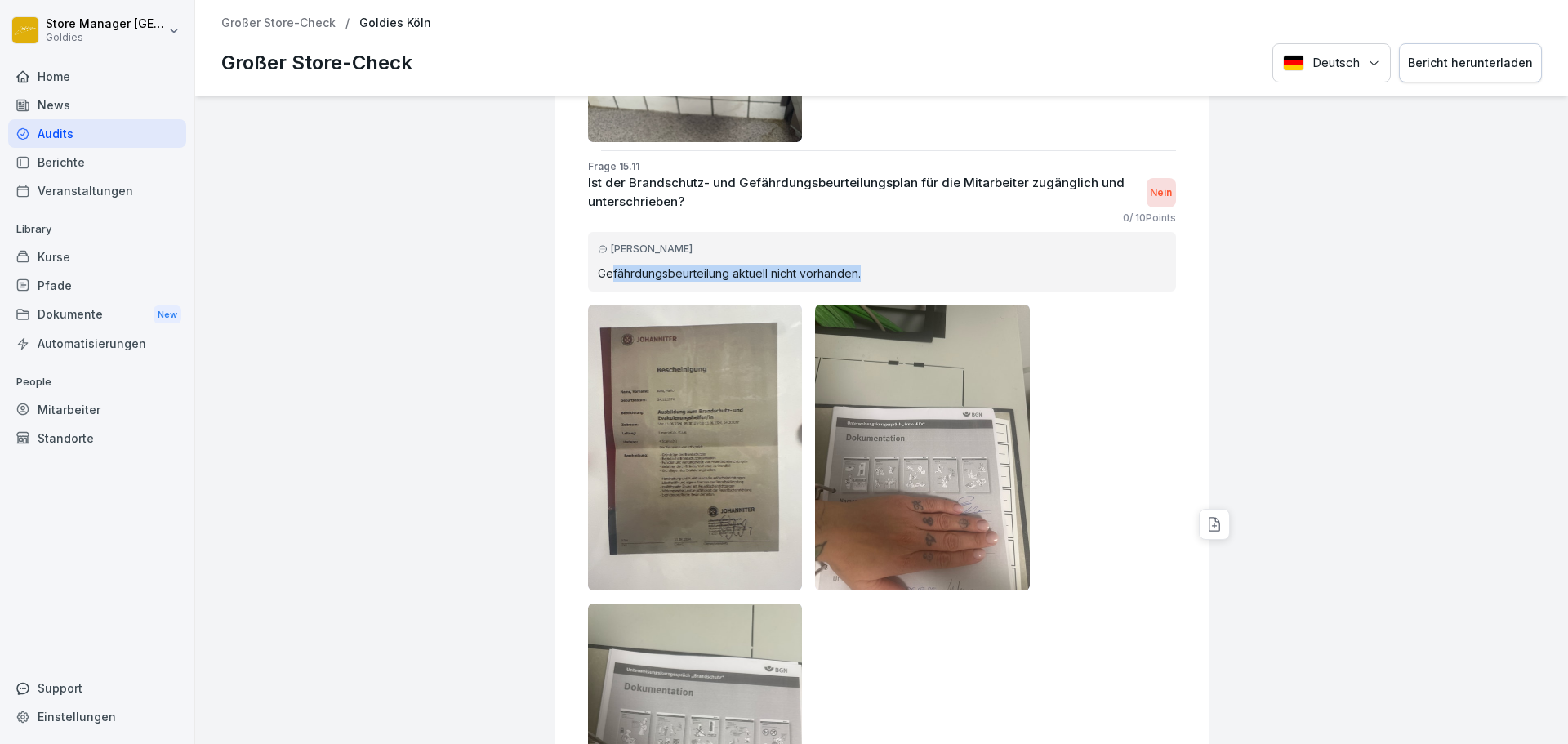
drag, startPoint x: 848, startPoint y: 255, endPoint x: 597, endPoint y: 242, distance: 251.3
click at [597, 243] on div "Karolina Loska Gefährdungsbeurteilung aktuell nicht vorhanden." at bounding box center [882, 262] width 588 height 60
click at [704, 242] on div "Karolina Loska" at bounding box center [881, 248] width 568 height 14
drag, startPoint x: 852, startPoint y: 263, endPoint x: 598, endPoint y: 256, distance: 254.1
click at [588, 263] on div "Karolina Loska Gefährdungsbeurteilung aktuell nicht vorhanden." at bounding box center [882, 262] width 588 height 60
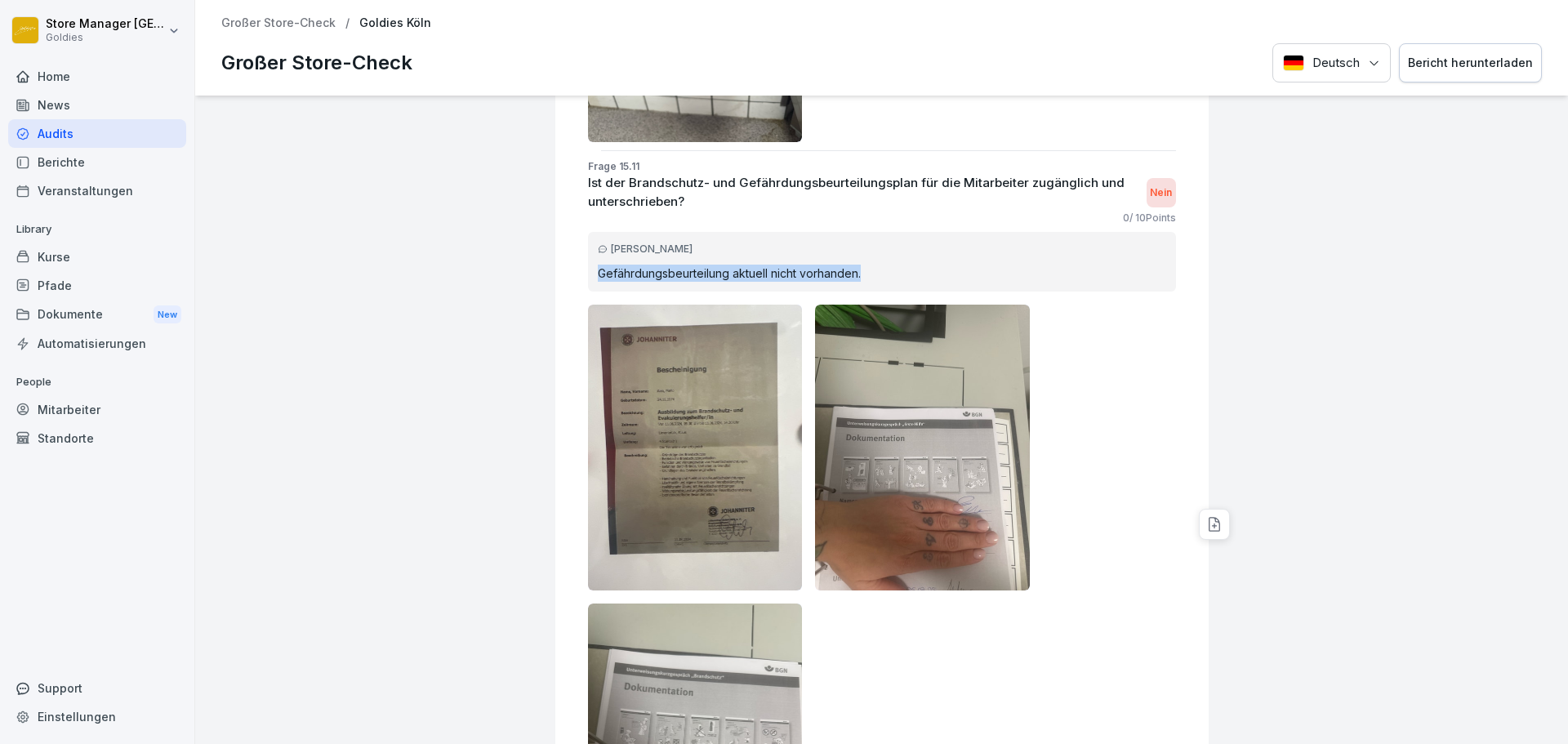
click at [704, 264] on p "Gefährdungsbeurteilung aktuell nicht vorhanden." at bounding box center [881, 273] width 568 height 17
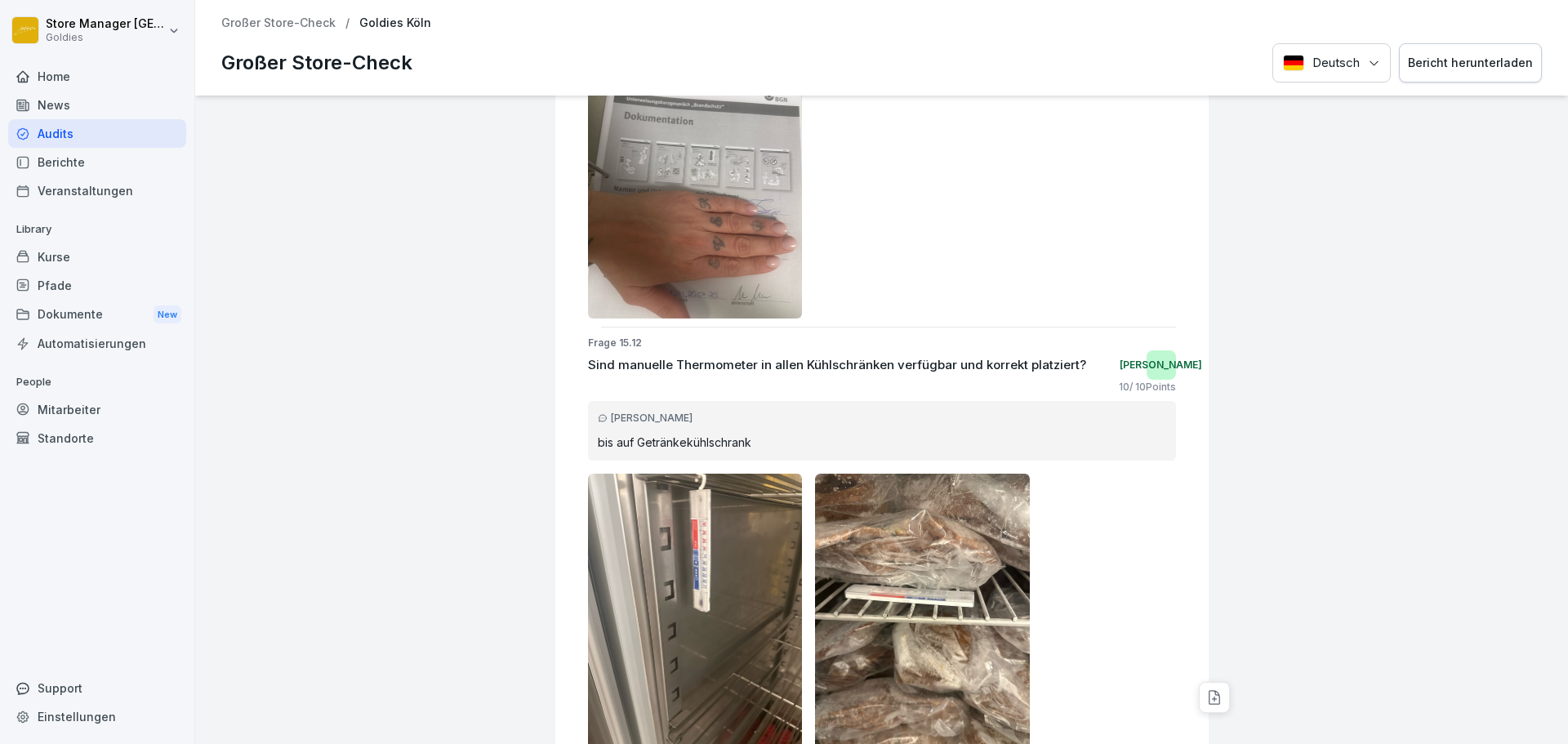
scroll to position [57884, 0]
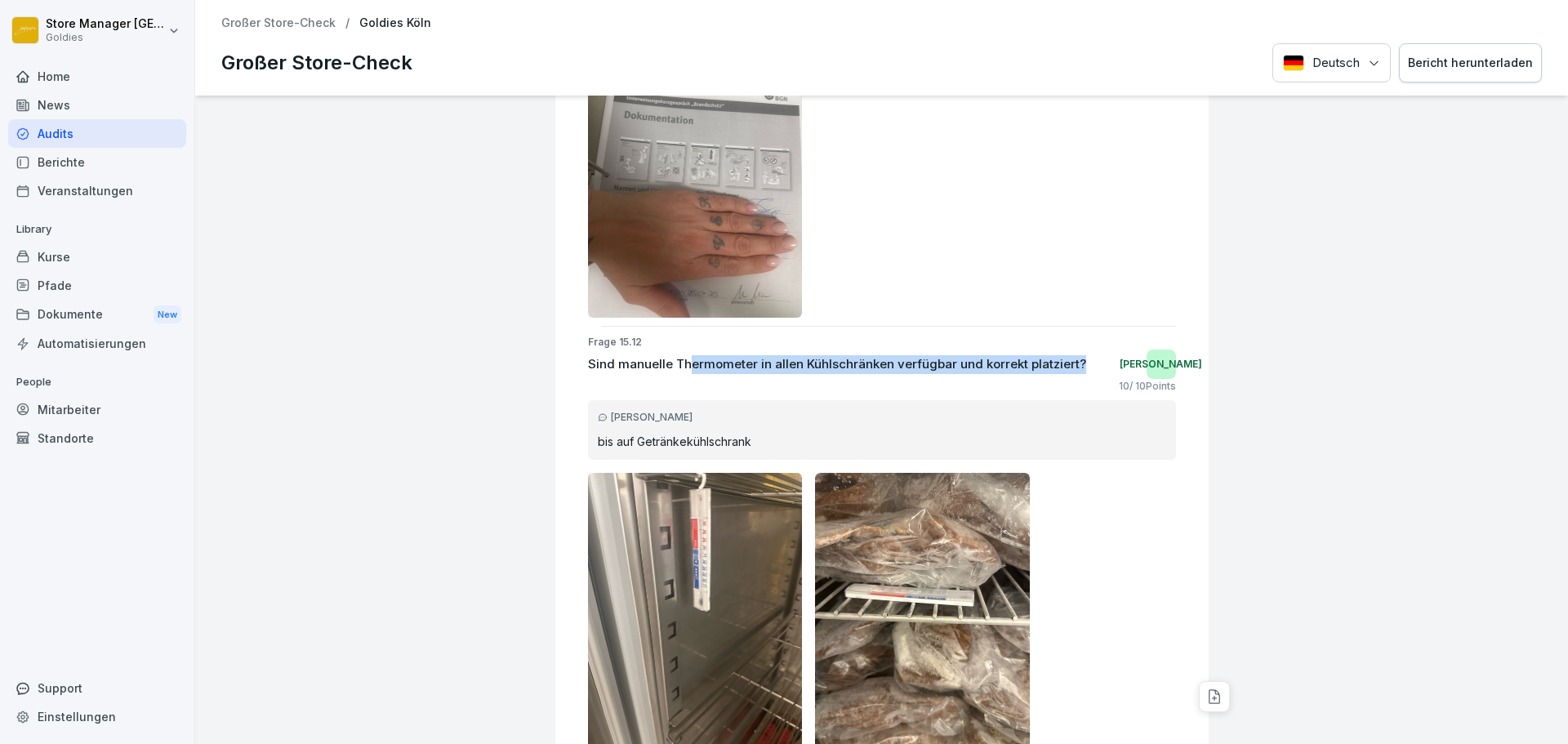
drag, startPoint x: 987, startPoint y: 344, endPoint x: 628, endPoint y: 341, distance: 359.0
click at [629, 349] on div "Sind manuelle Thermometer in allen Kühlschränken verfügbar und korrekt platzier…" at bounding box center [882, 364] width 588 height 29
click at [812, 349] on div "Sind manuelle Thermometer in allen Kühlschränken verfügbar und korrekt platzier…" at bounding box center [882, 364] width 588 height 29
click at [1060, 355] on p "Sind manuelle Thermometer in allen Kühlschränken verfügbar und korrekt platzier…" at bounding box center [837, 364] width 498 height 19
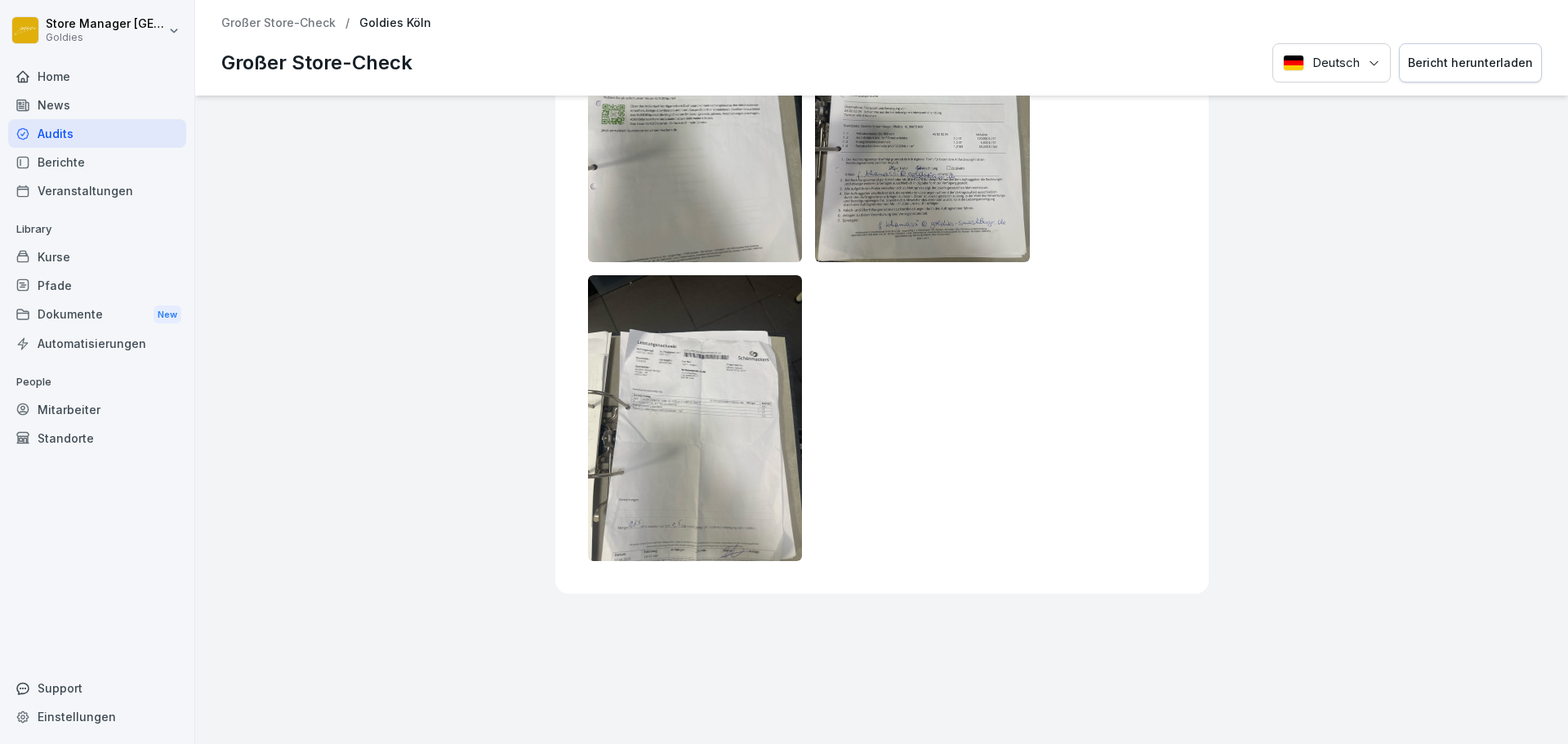
scroll to position [63539, 0]
